Goal: Transaction & Acquisition: Purchase product/service

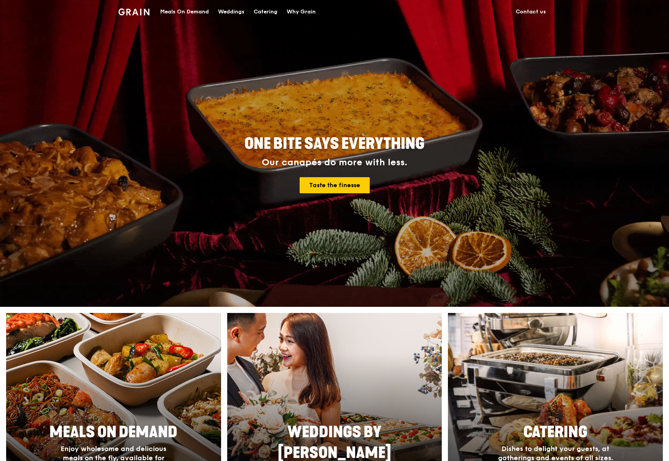
click at [193, 12] on div "Meals On Demand" at bounding box center [184, 11] width 49 height 23
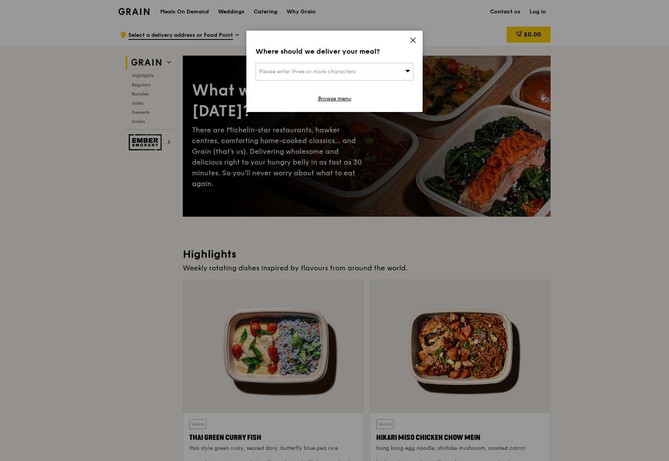
click at [353, 73] on span "Please enter three or more characters" at bounding box center [307, 71] width 97 height 7
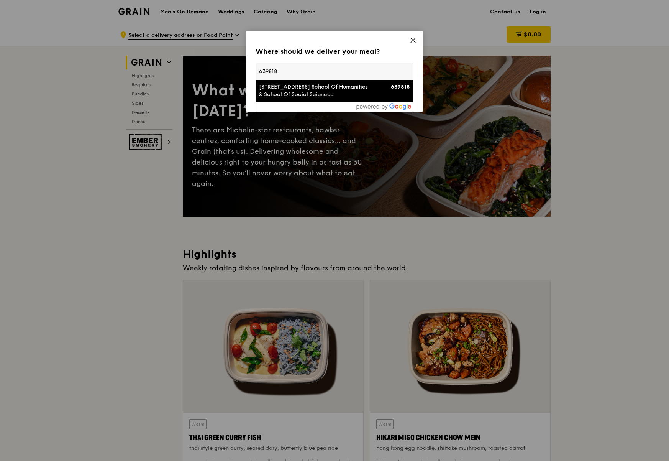
type input "639818"
click at [348, 95] on div "[STREET_ADDRESS] School Of Humanities & School Of Social Sciences" at bounding box center [315, 90] width 113 height 15
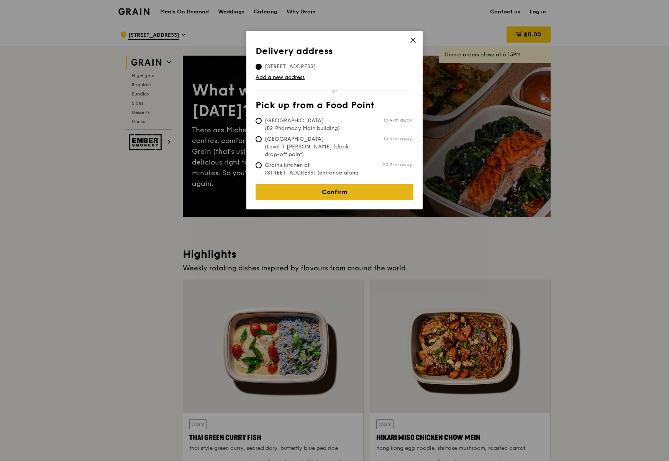
click at [311, 187] on link "Confirm" at bounding box center [335, 192] width 158 height 16
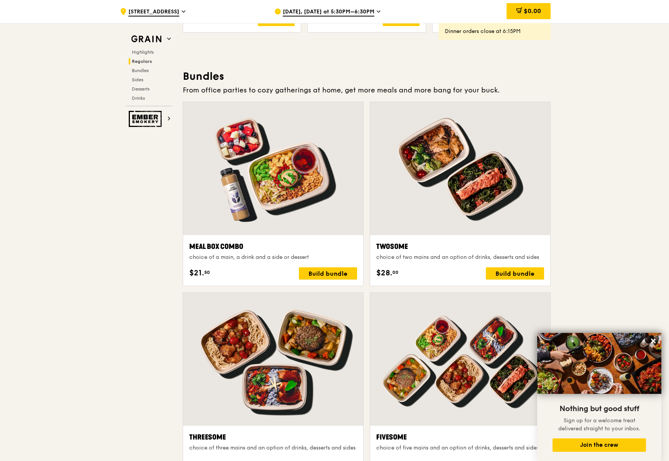
scroll to position [1058, 0]
click at [652, 340] on icon at bounding box center [653, 340] width 5 height 5
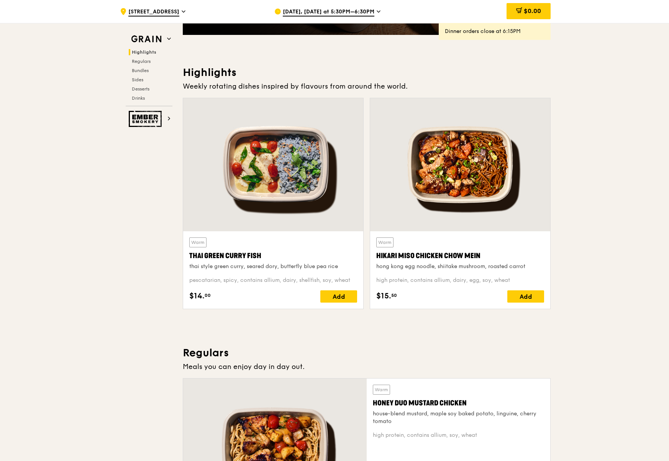
scroll to position [0, 0]
